Goal: Task Accomplishment & Management: Use online tool/utility

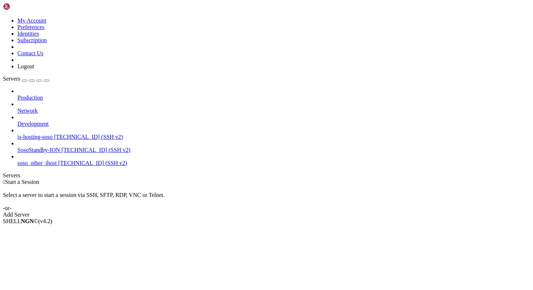
click at [58, 147] on span "SosoStandby-ION" at bounding box center [38, 150] width 42 height 6
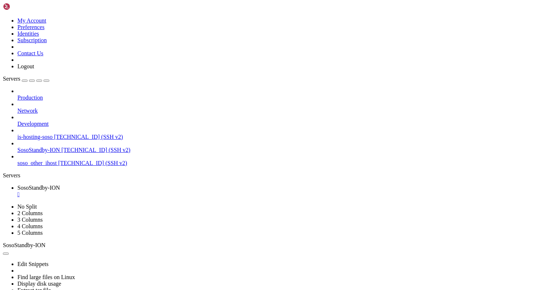
click at [150, 191] on div "" at bounding box center [273, 194] width 513 height 7
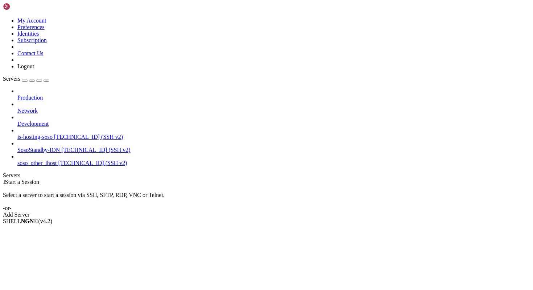
click at [46, 160] on span "soso_other_ihost" at bounding box center [36, 163] width 39 height 6
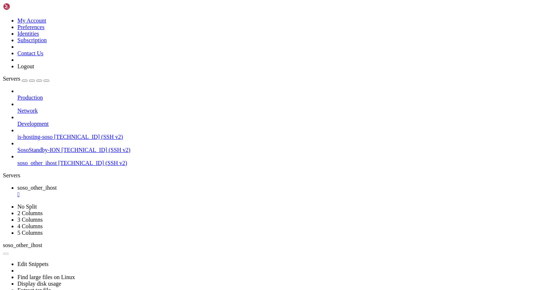
click at [149, 191] on div "" at bounding box center [273, 194] width 513 height 7
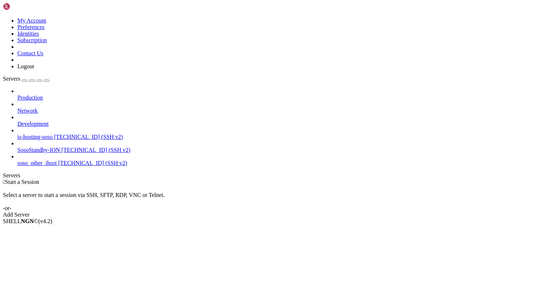
click at [51, 134] on link "is-hosting-soso [TECHNICAL_ID] (SSH v2)" at bounding box center [273, 137] width 513 height 7
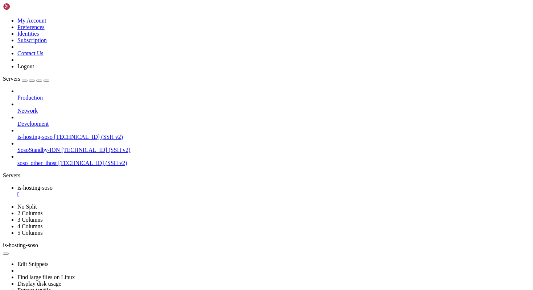
scroll to position [676, 0]
click at [146, 191] on div "" at bounding box center [273, 194] width 513 height 7
